Goal: Task Accomplishment & Management: Use online tool/utility

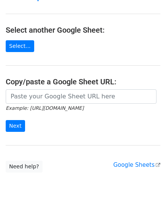
scroll to position [76, 0]
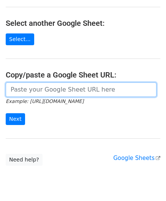
click at [17, 92] on input "url" at bounding box center [81, 89] width 151 height 14
paste input "[URL][DOMAIN_NAME]"
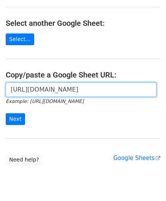
scroll to position [0, 160]
type input "[URL][DOMAIN_NAME]"
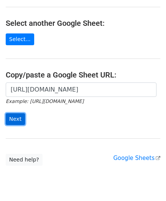
click at [14, 115] on input "Next" at bounding box center [15, 119] width 19 height 12
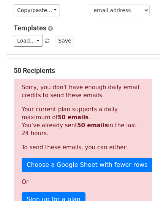
scroll to position [256, 0]
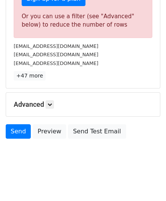
click at [49, 107] on div "Advanced Tracking Track Opens UTM Codes Track Clicks Filters Only include sprea…" at bounding box center [83, 105] width 154 height 24
click at [48, 101] on link at bounding box center [49, 104] width 8 height 8
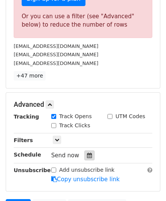
click at [88, 151] on div at bounding box center [89, 155] width 10 height 10
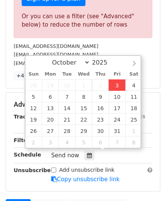
type input "2025-10-03 12:00"
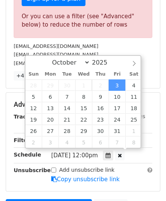
scroll to position [0, 0]
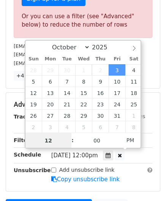
paste input "0"
type input "10"
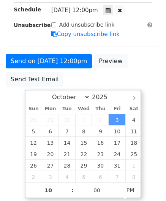
type input "2025-10-03 22:00"
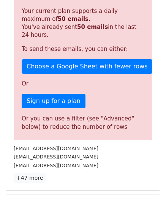
scroll to position [348, 0]
